Goal: Information Seeking & Learning: Learn about a topic

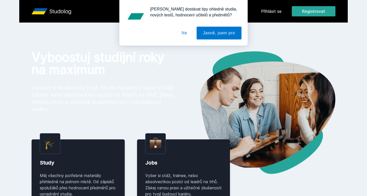
click at [187, 34] on button "Ne" at bounding box center [184, 33] width 18 height 13
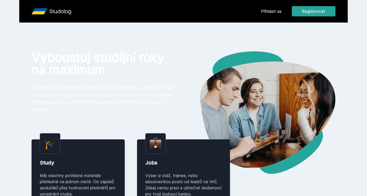
click at [275, 12] on link "Přihlásit se" at bounding box center [271, 11] width 21 height 6
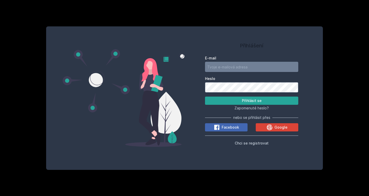
click at [237, 68] on input "E-mail" at bounding box center [251, 67] width 93 height 10
click at [273, 129] on icon at bounding box center [270, 127] width 6 height 6
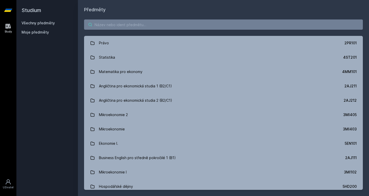
click at [209, 27] on input "search" at bounding box center [223, 24] width 279 height 10
paste input "exe33z"
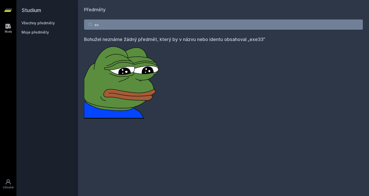
type input "e"
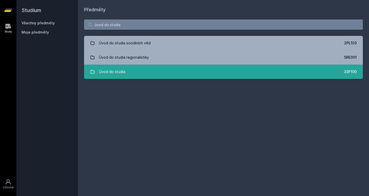
type input "úvod do studia"
click at [193, 68] on link "Úvod do studia 33F100" at bounding box center [223, 72] width 279 height 14
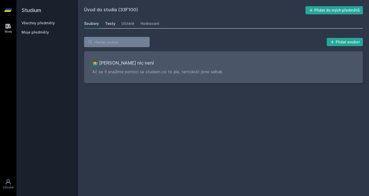
click at [106, 22] on div "Testy" at bounding box center [110, 23] width 10 height 5
click at [128, 22] on div "Učitelé" at bounding box center [128, 23] width 13 height 5
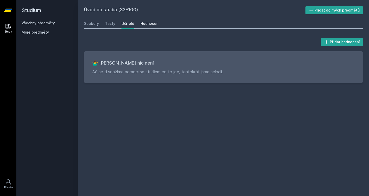
click at [142, 23] on div "Hodnocení" at bounding box center [150, 23] width 19 height 5
